Goal: Transaction & Acquisition: Subscribe to service/newsletter

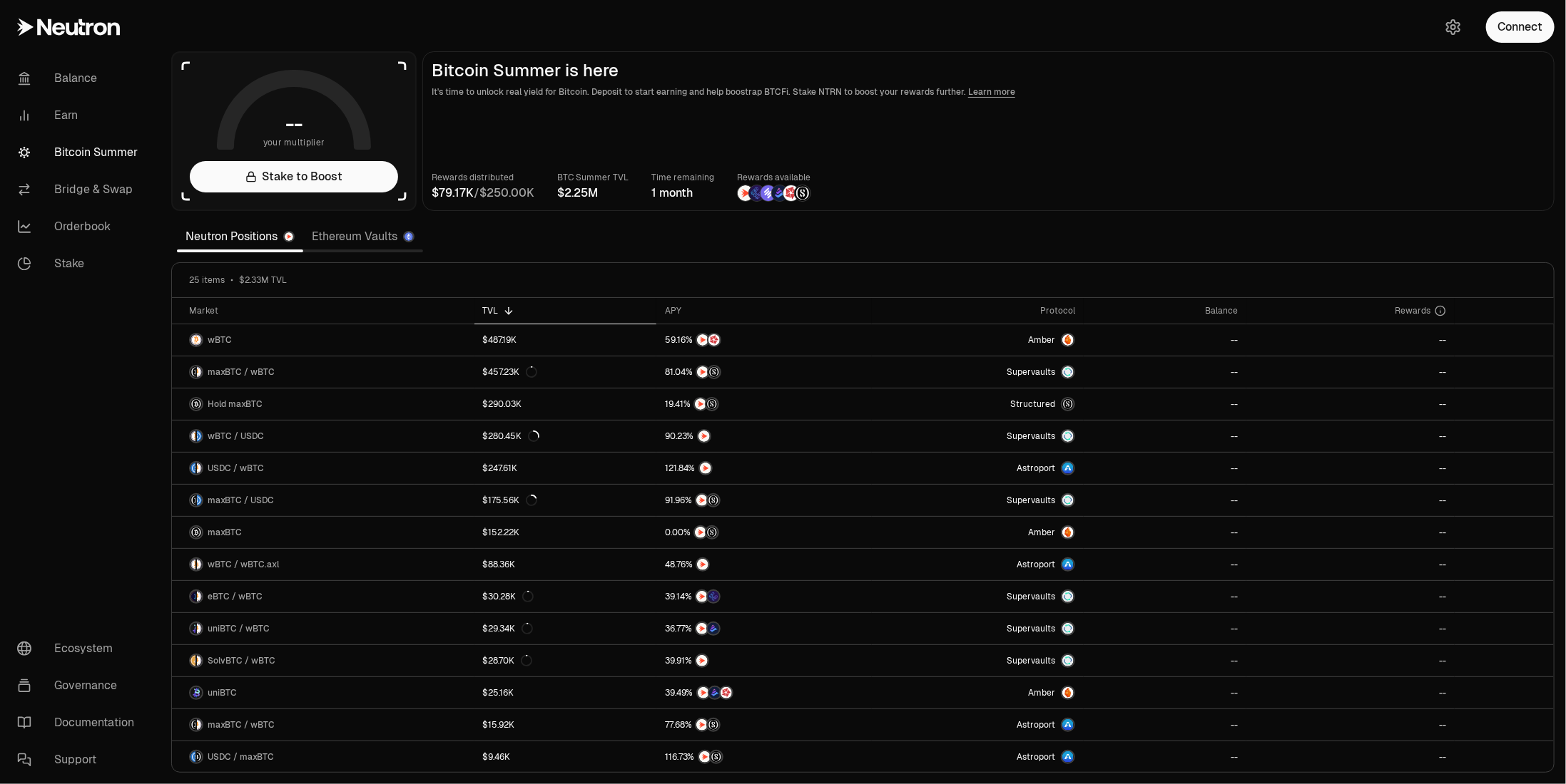
click at [366, 238] on link "Ethereum Vaults" at bounding box center [362, 236] width 120 height 28
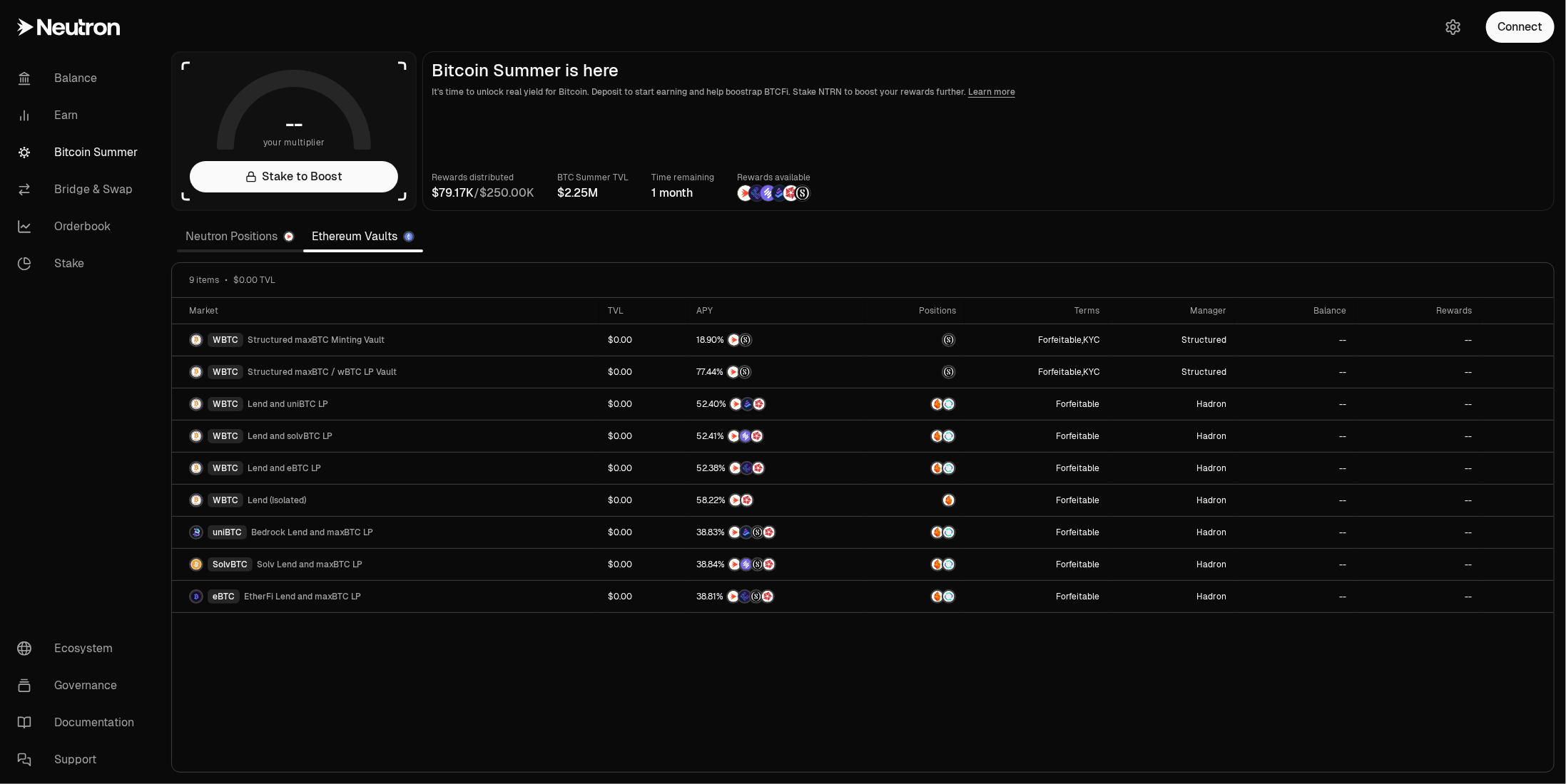
click at [255, 238] on link "Neutron Positions" at bounding box center [240, 236] width 127 height 28
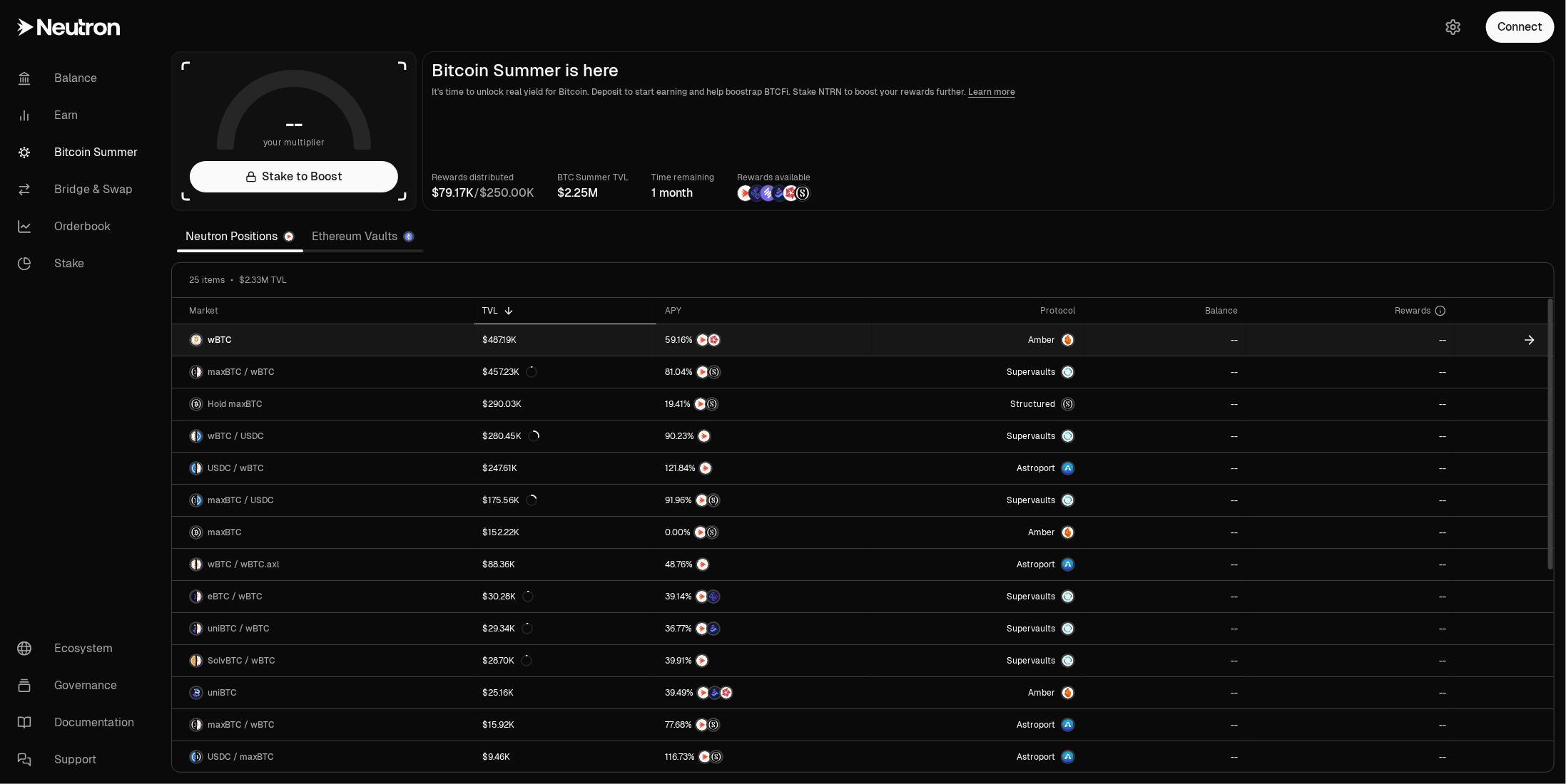
click at [219, 337] on span "wBTC" at bounding box center [219, 340] width 24 height 12
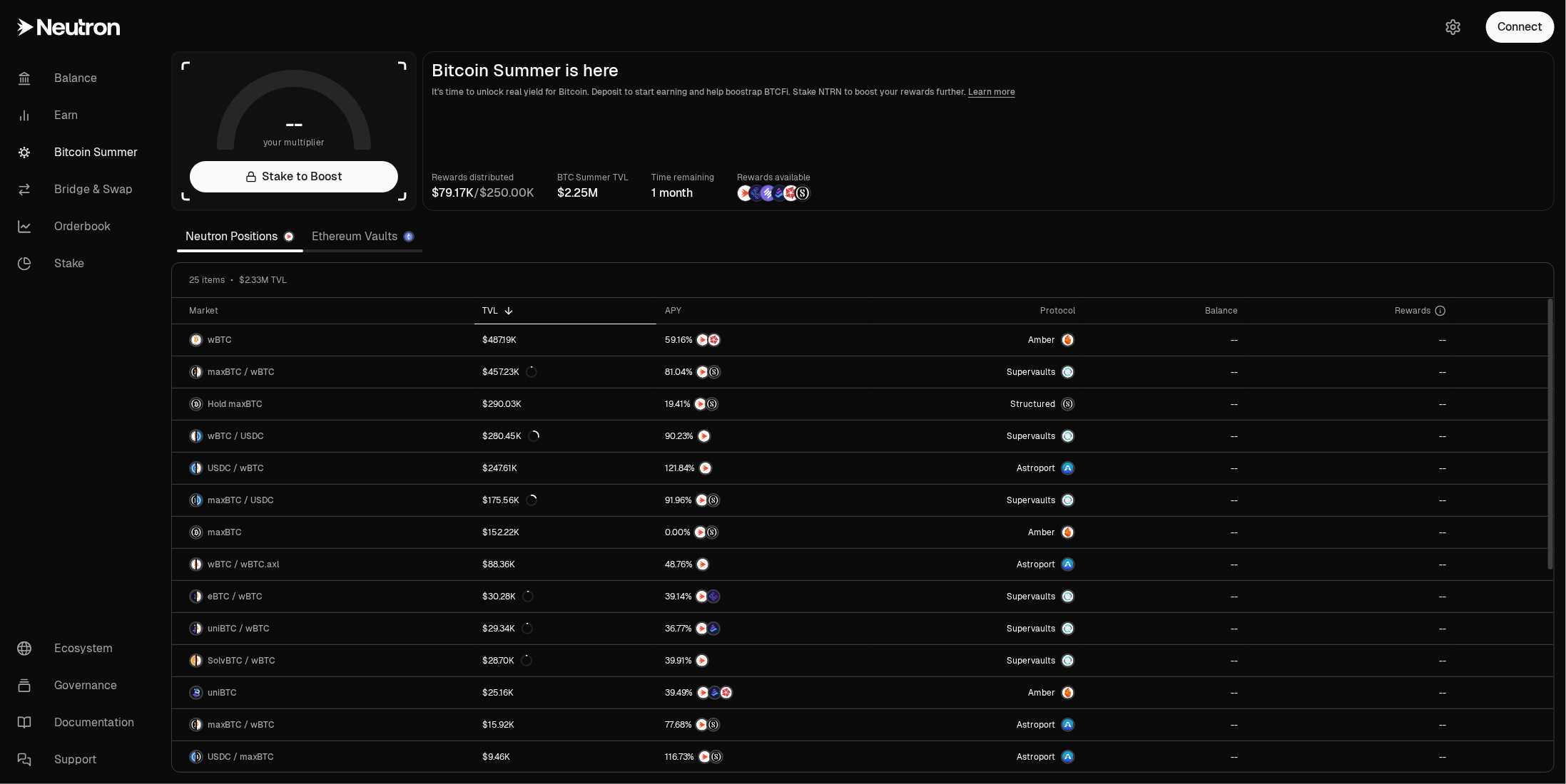
click at [369, 233] on link "Ethereum Vaults" at bounding box center [362, 236] width 120 height 28
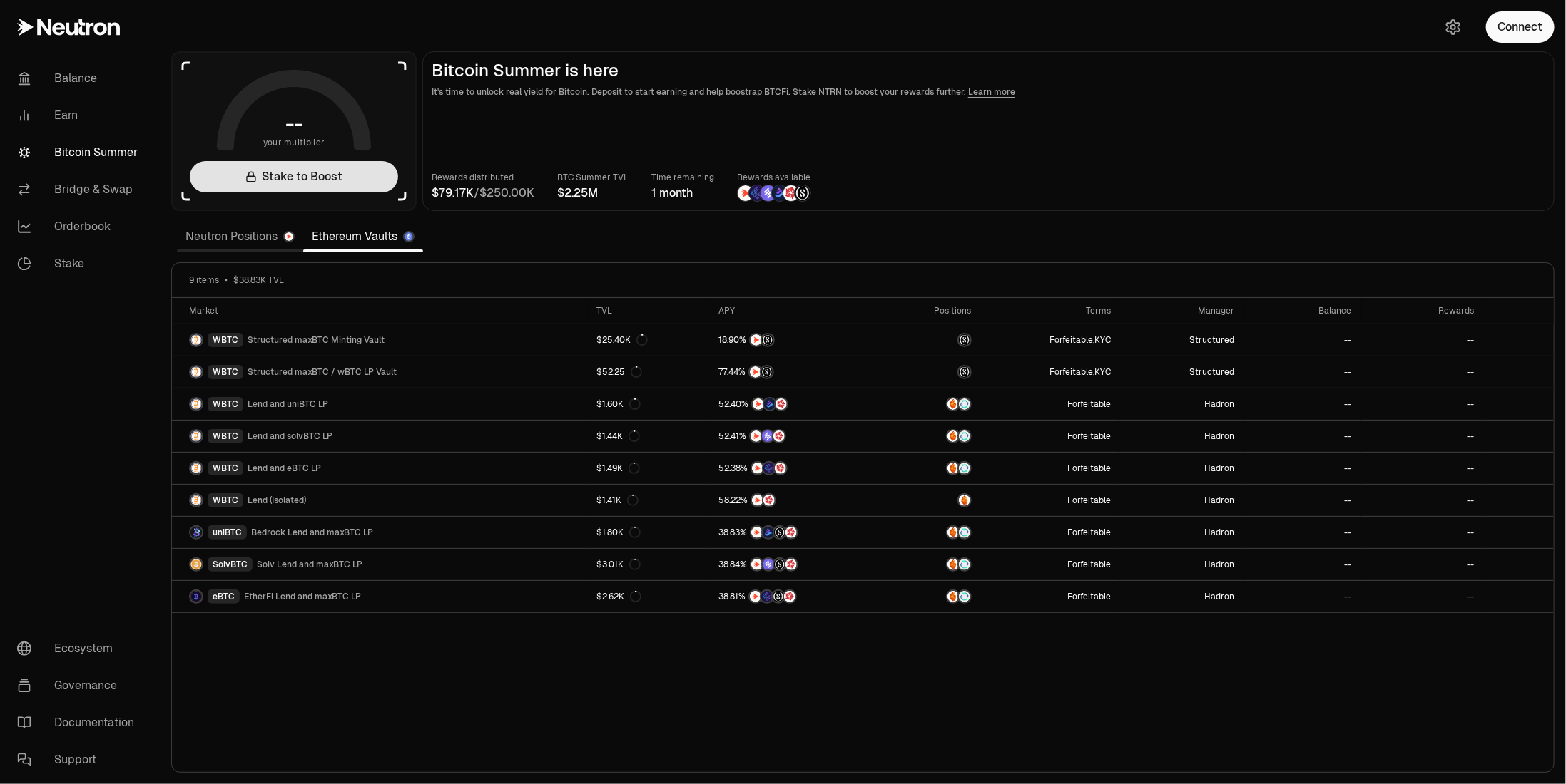
click at [287, 179] on link "Stake to Boost" at bounding box center [293, 176] width 208 height 31
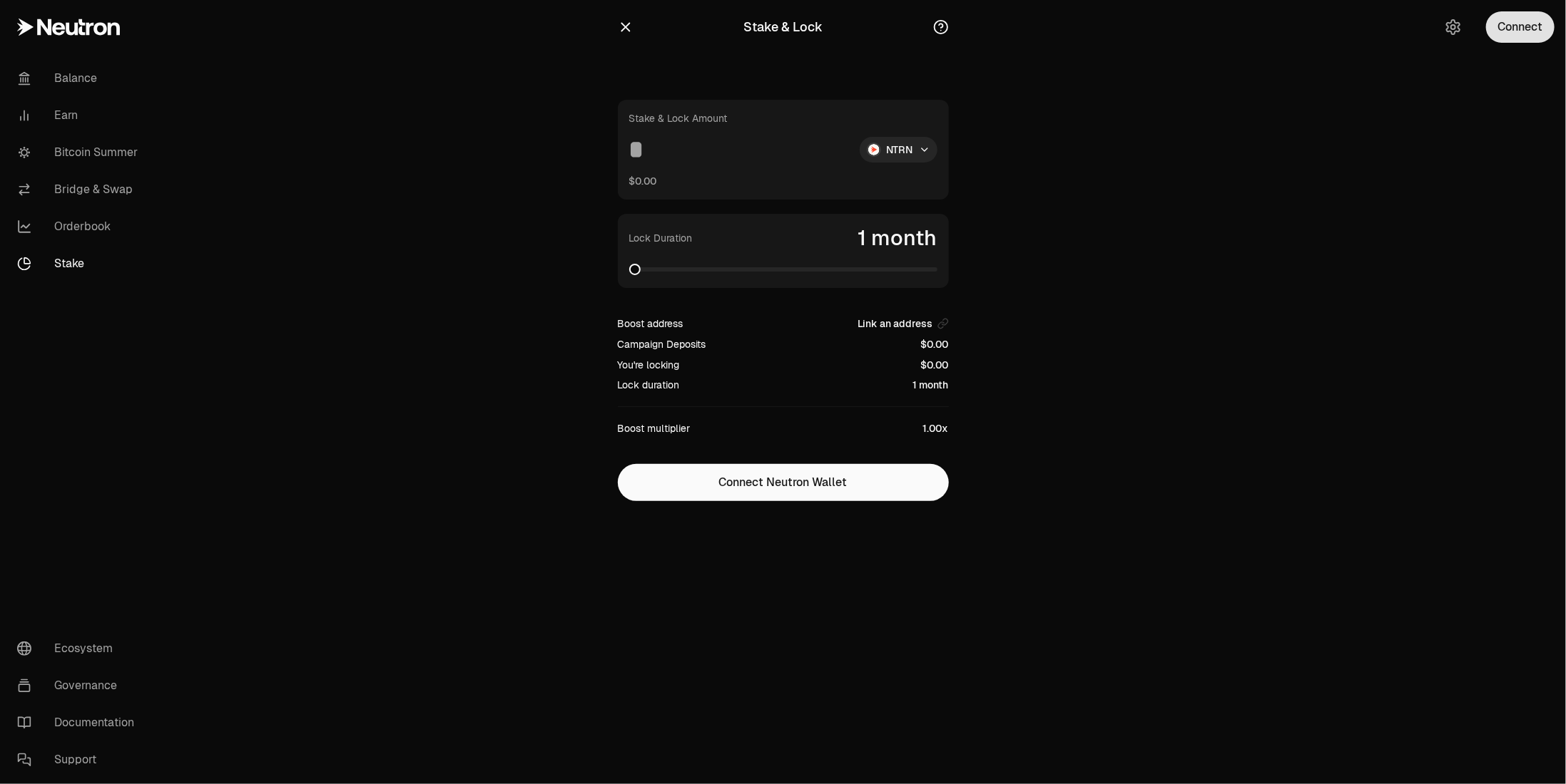
click at [1515, 32] on button "Connect" at bounding box center [1519, 27] width 68 height 31
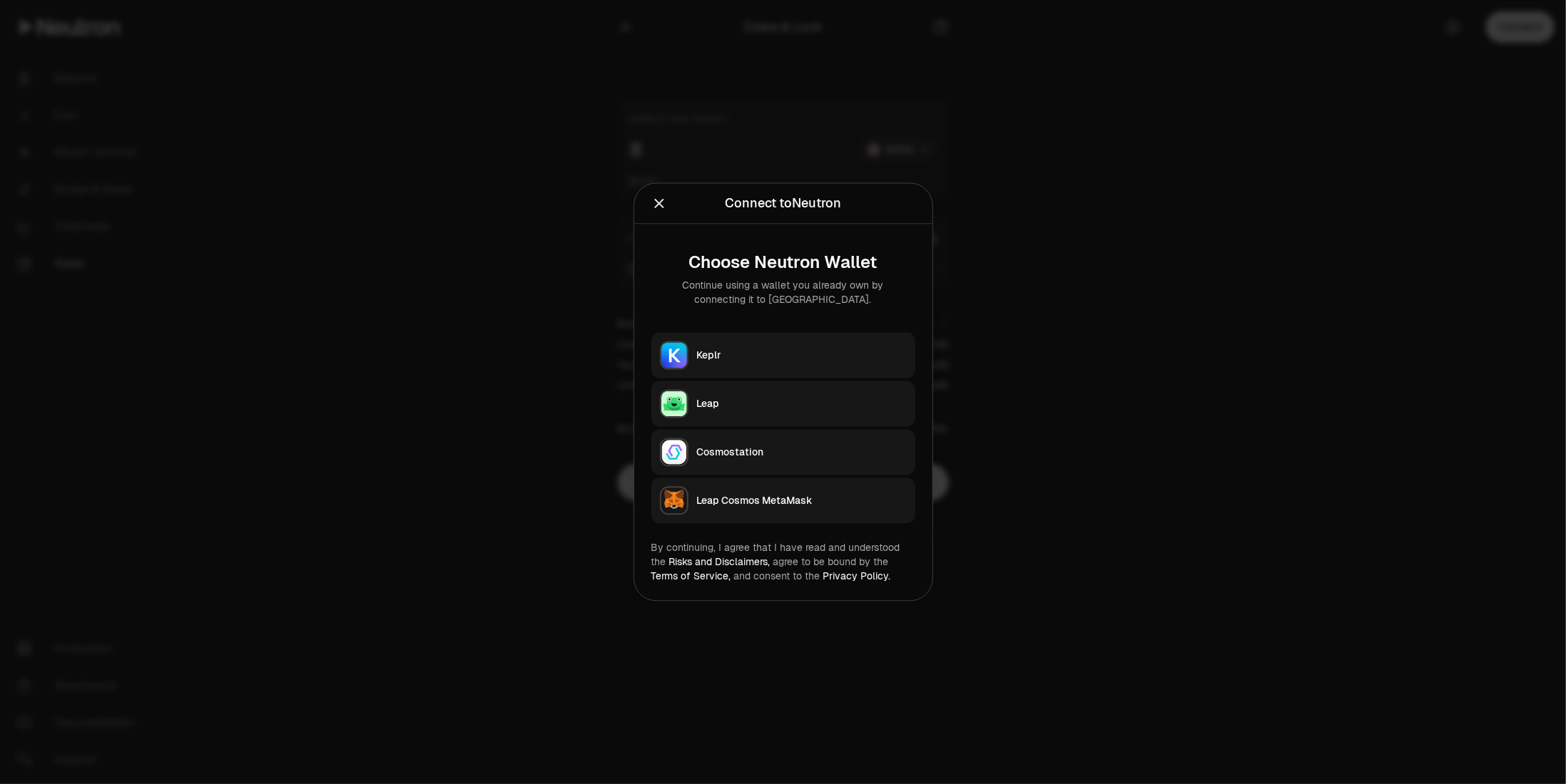
click at [706, 357] on div "Keplr" at bounding box center [801, 356] width 210 height 14
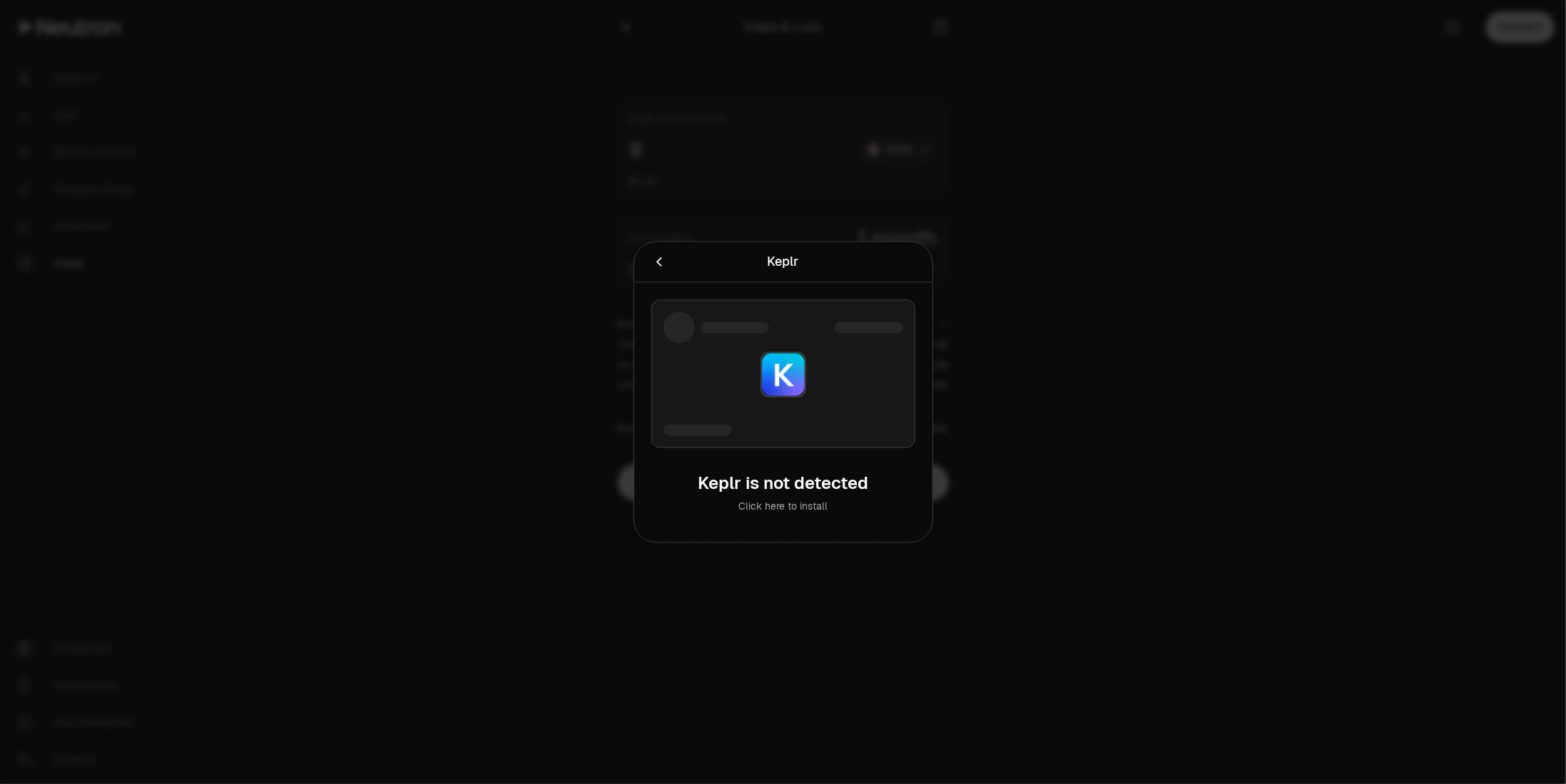
click at [660, 263] on icon "Cancel" at bounding box center [660, 263] width 16 height 16
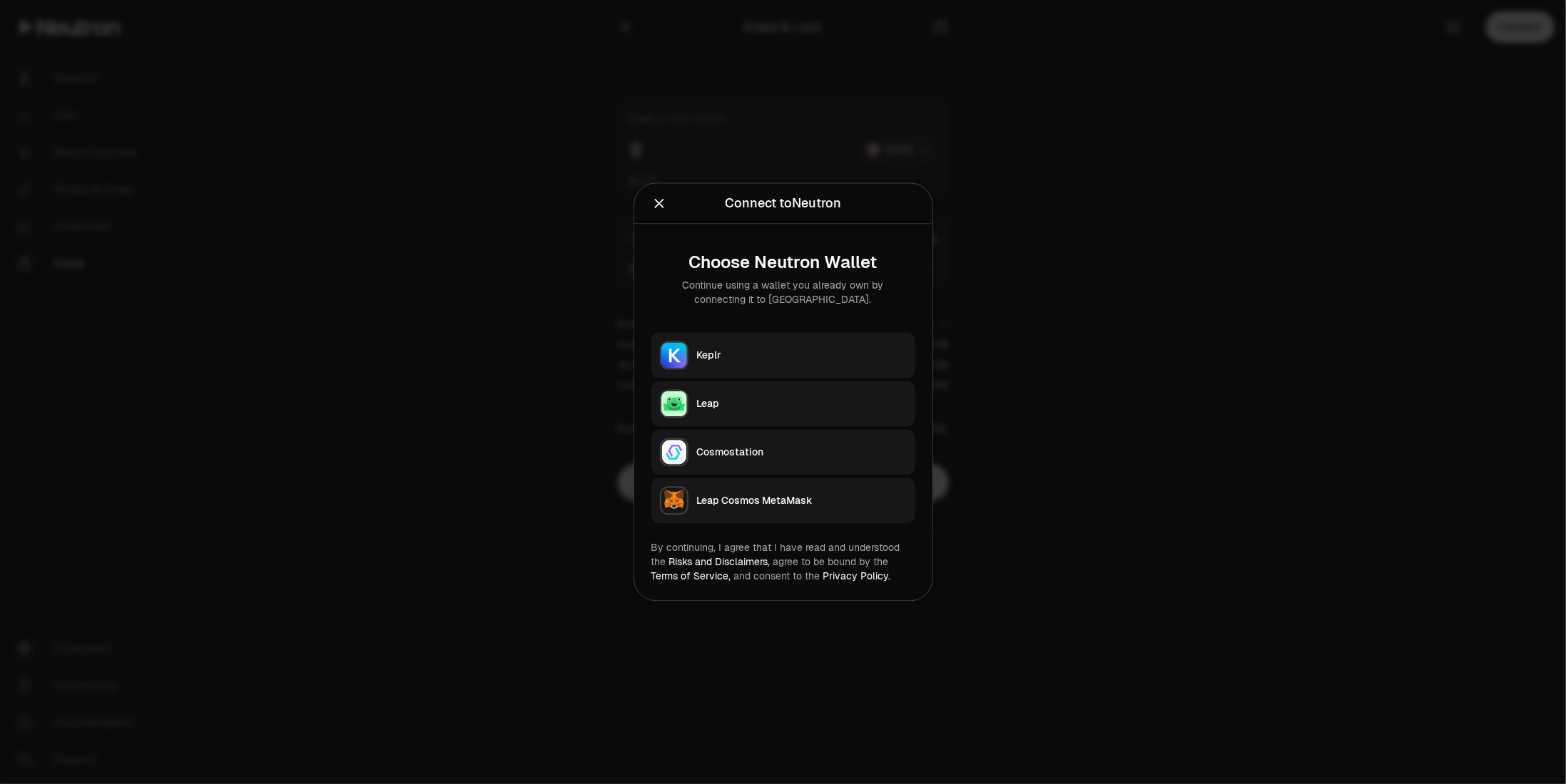
click at [1292, 204] on div at bounding box center [783, 392] width 1566 height 784
